Goal: Use online tool/utility: Utilize a website feature to perform a specific function

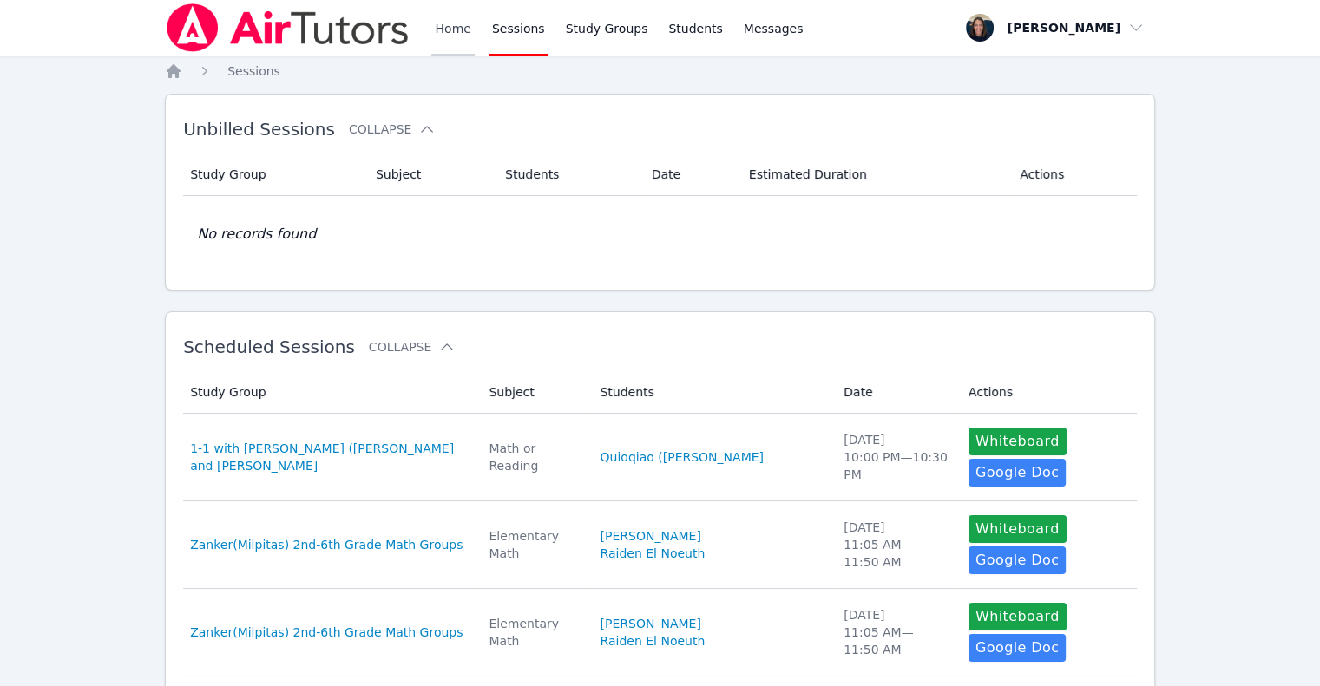
click at [462, 23] on link "Home" at bounding box center [452, 28] width 43 height 56
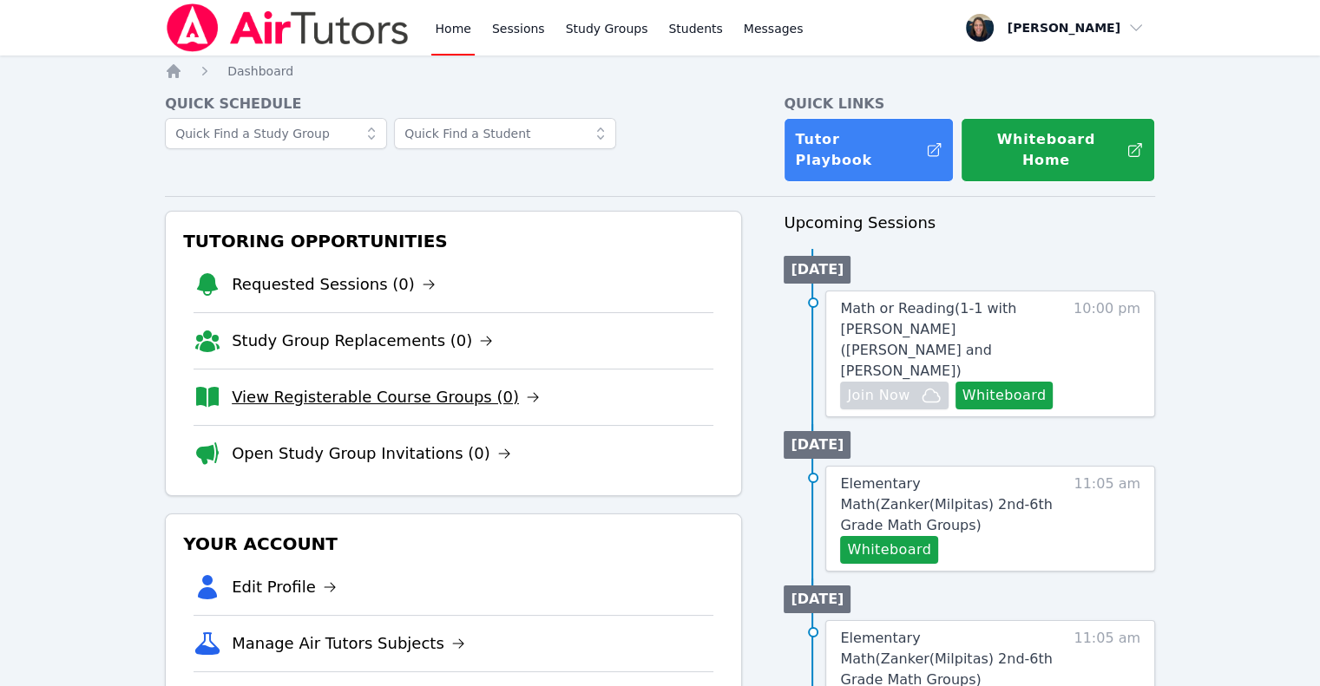
click at [448, 385] on link "View Registerable Course Groups (0)" at bounding box center [386, 397] width 308 height 24
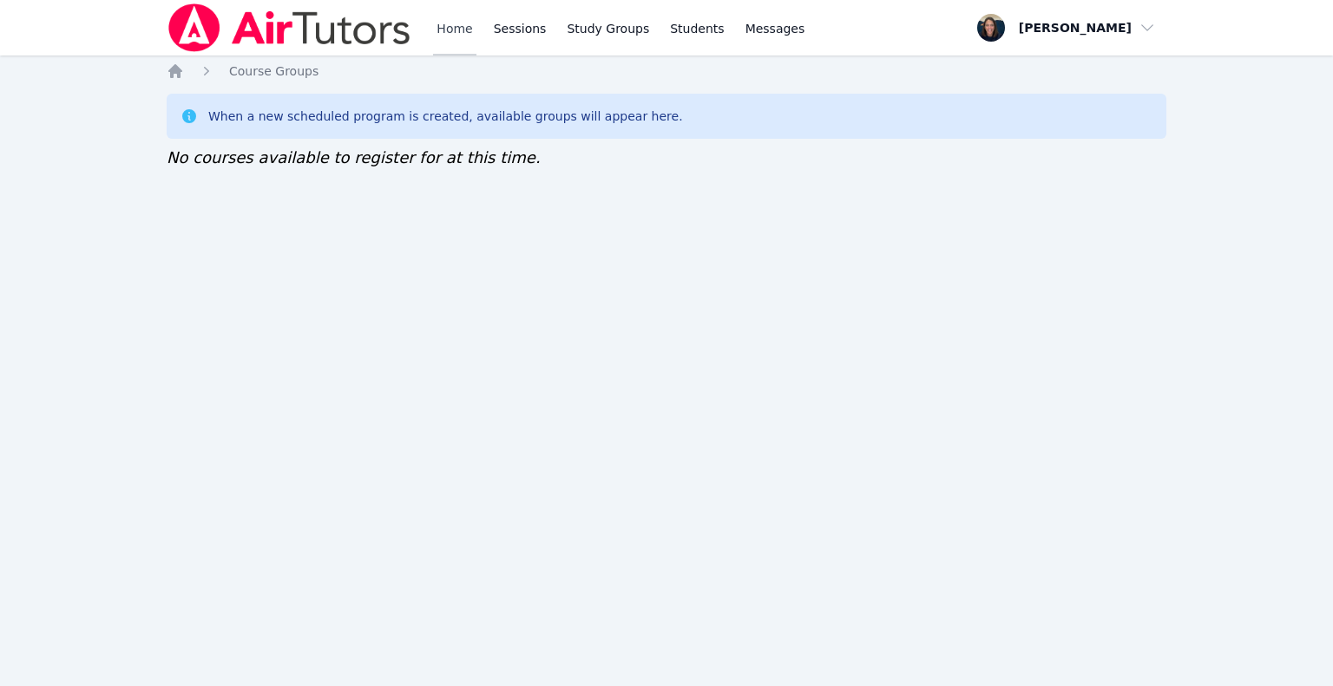
click at [449, 38] on link "Home" at bounding box center [454, 28] width 43 height 56
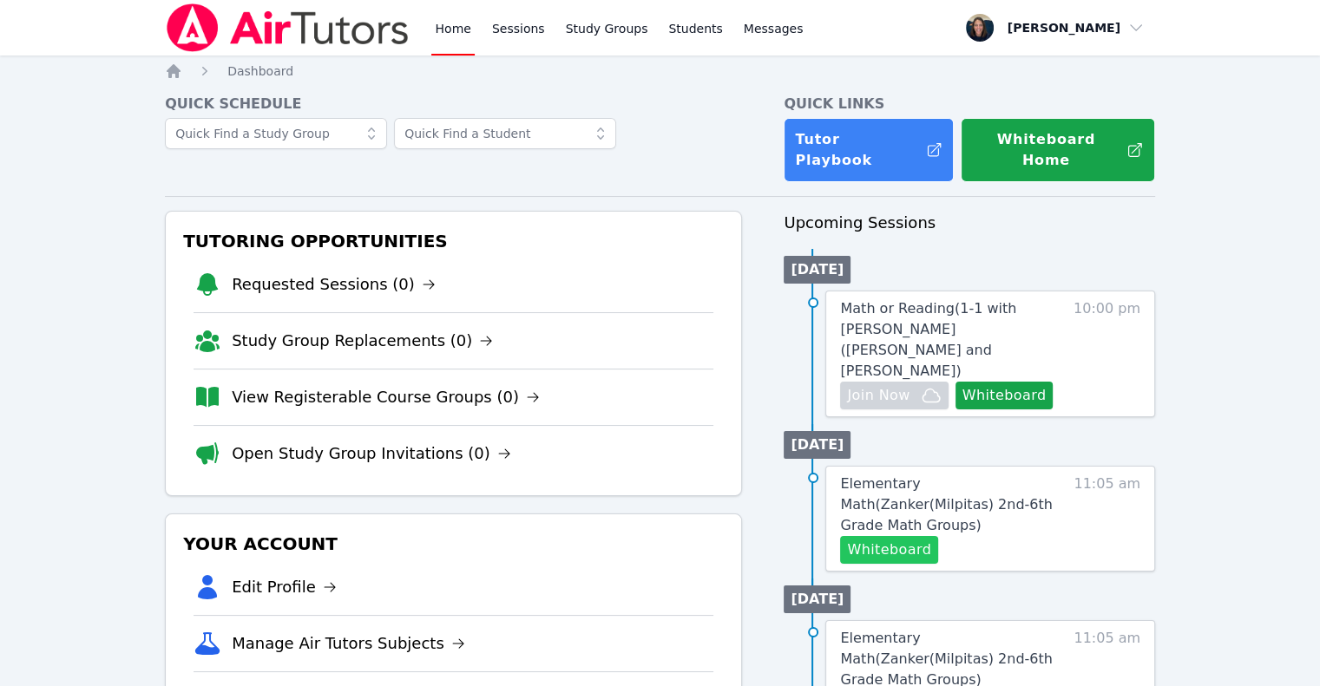
click at [881, 536] on button "Whiteboard" at bounding box center [889, 550] width 98 height 28
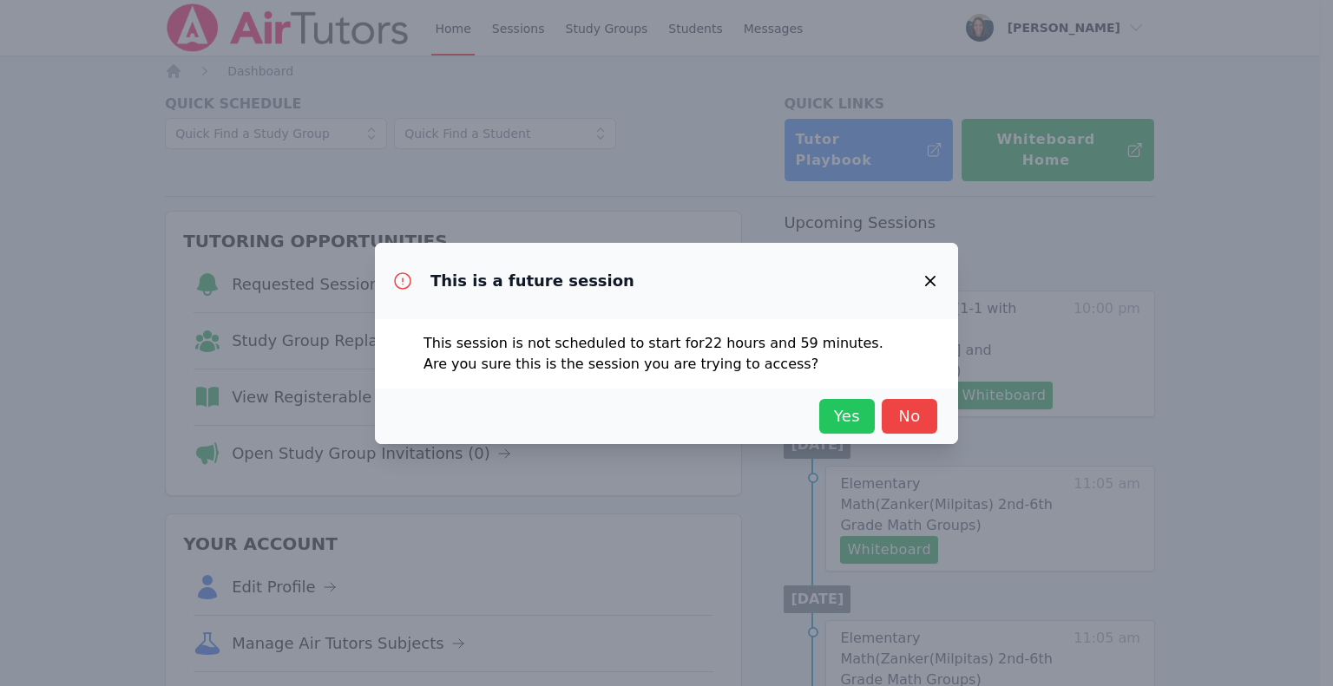
click at [841, 423] on span "Yes" at bounding box center [847, 416] width 38 height 24
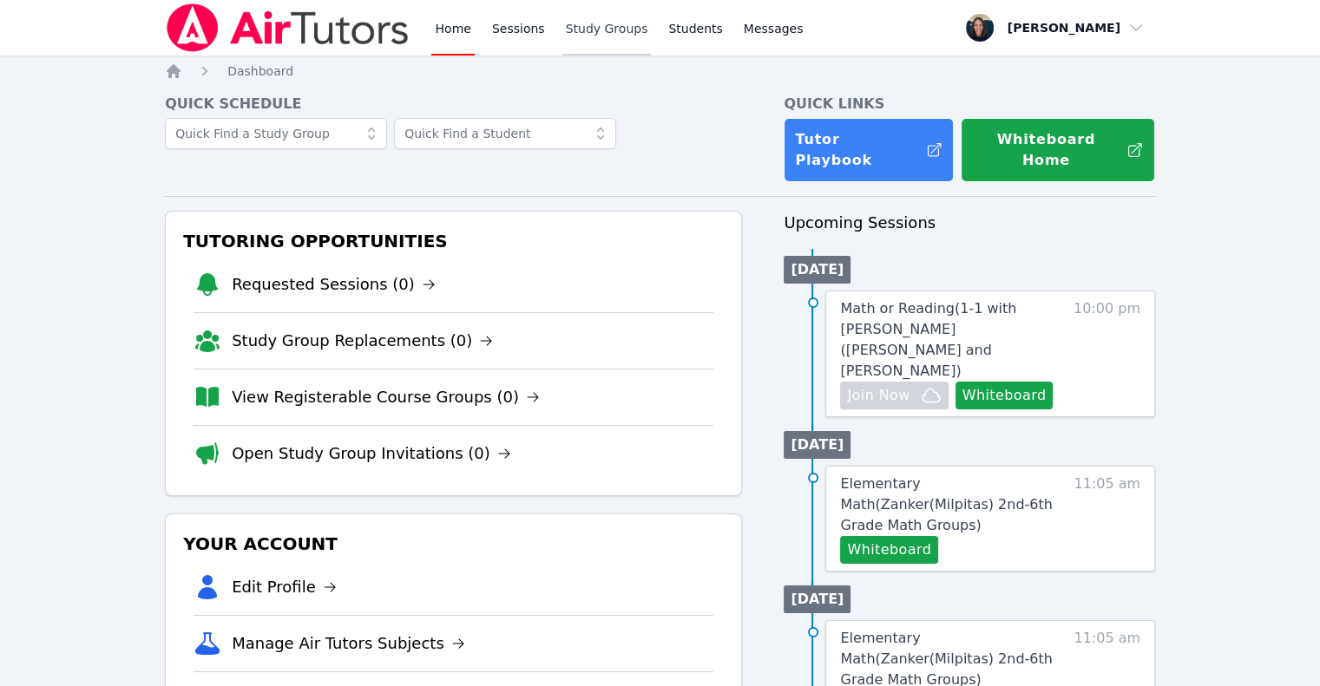
click at [593, 35] on link "Study Groups" at bounding box center [606, 28] width 89 height 56
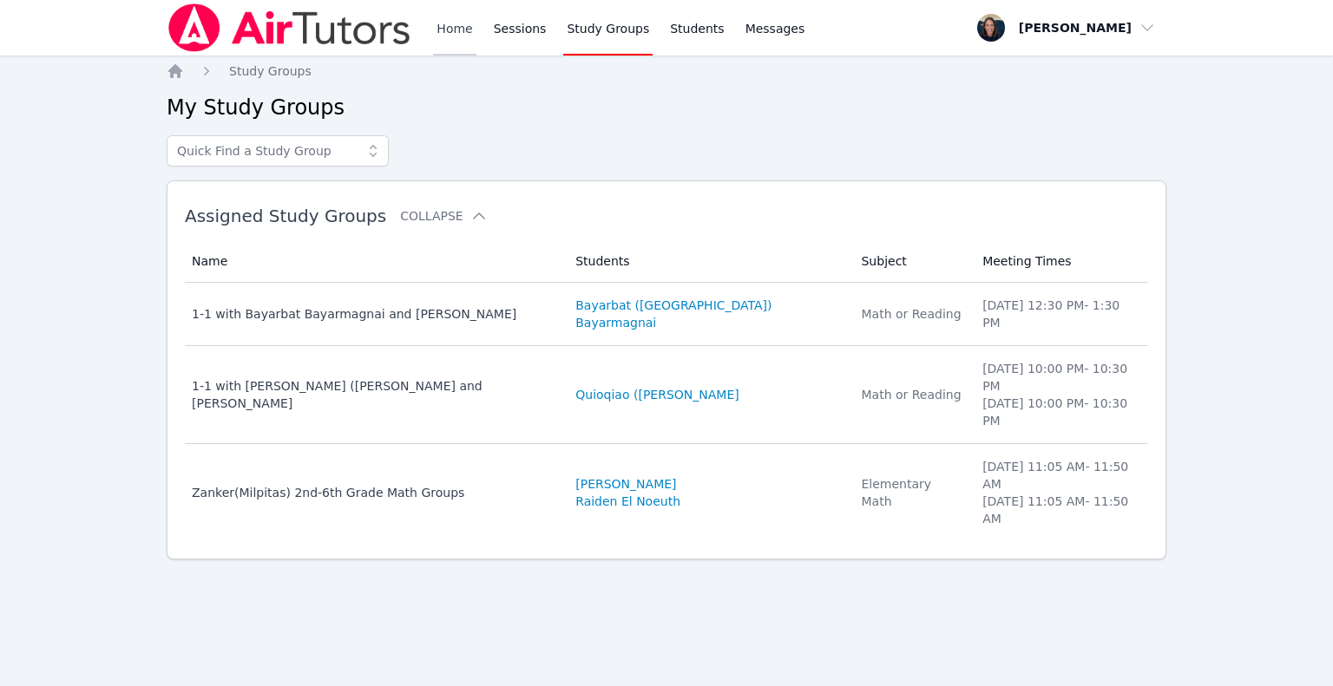
click at [465, 33] on link "Home" at bounding box center [454, 28] width 43 height 56
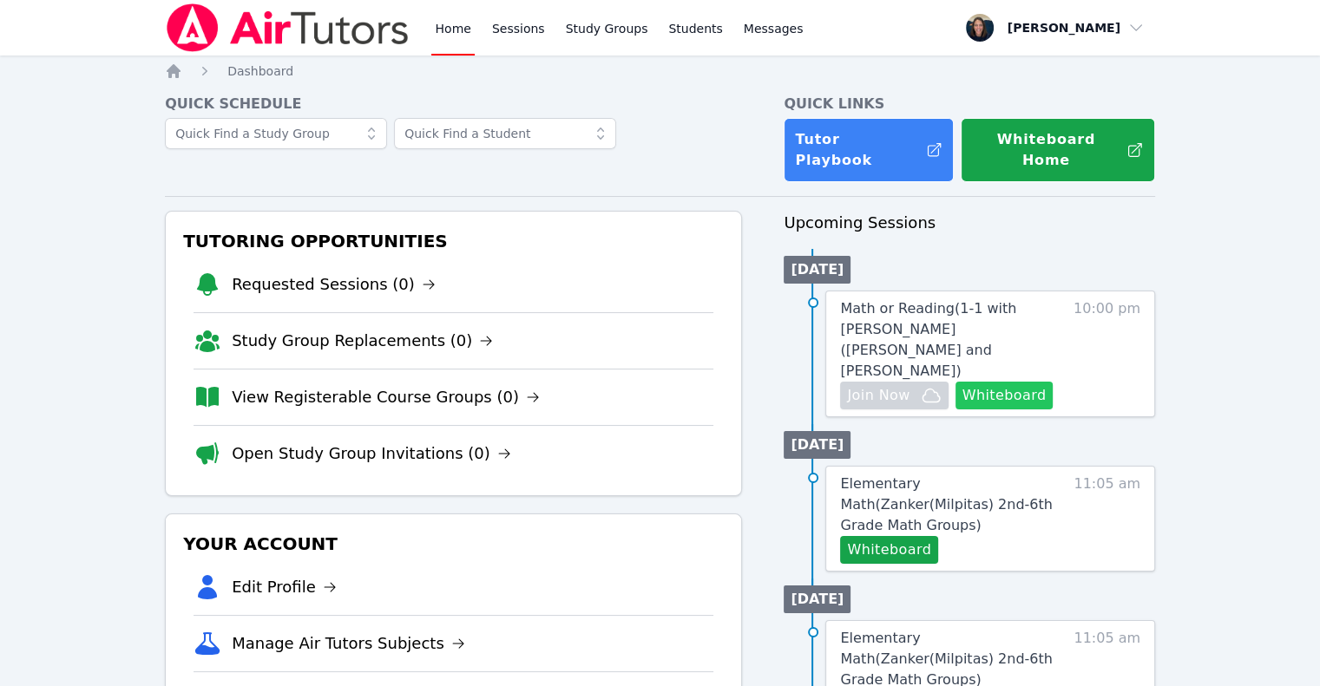
click at [1003, 382] on button "Whiteboard" at bounding box center [1004, 396] width 98 height 28
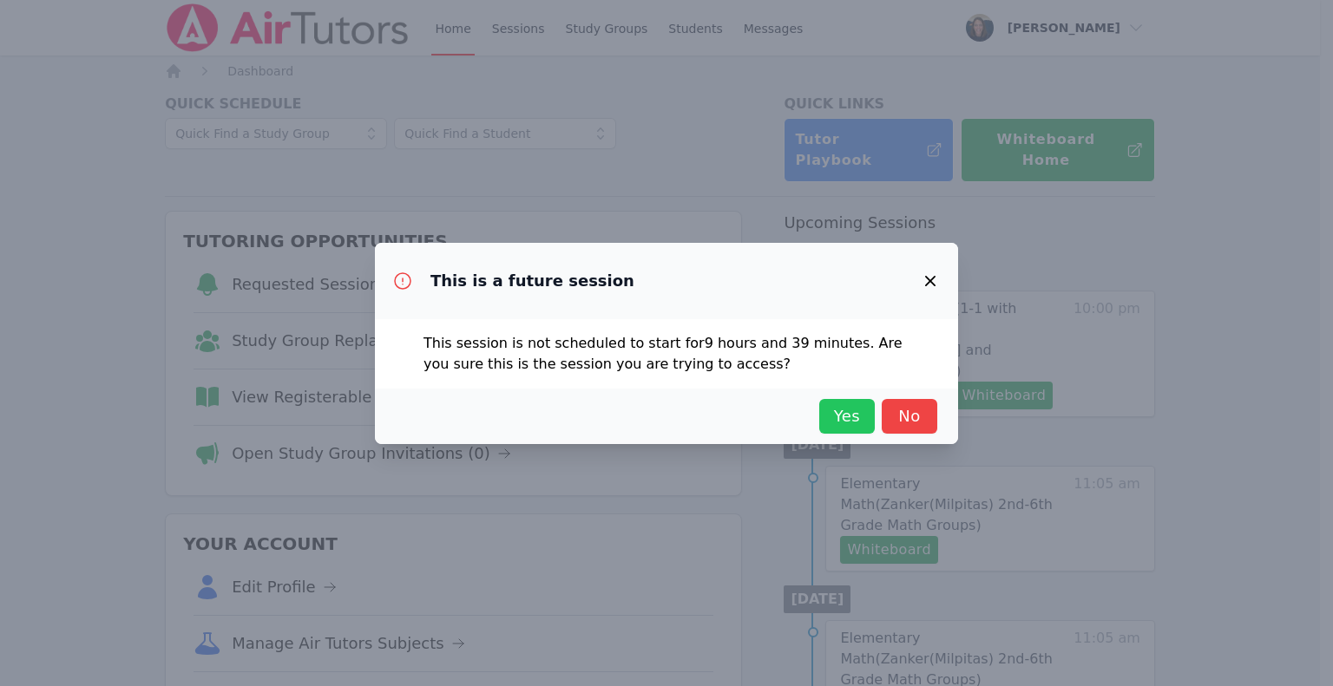
click at [851, 419] on span "Yes" at bounding box center [847, 416] width 38 height 24
